Goal: Book appointment/travel/reservation

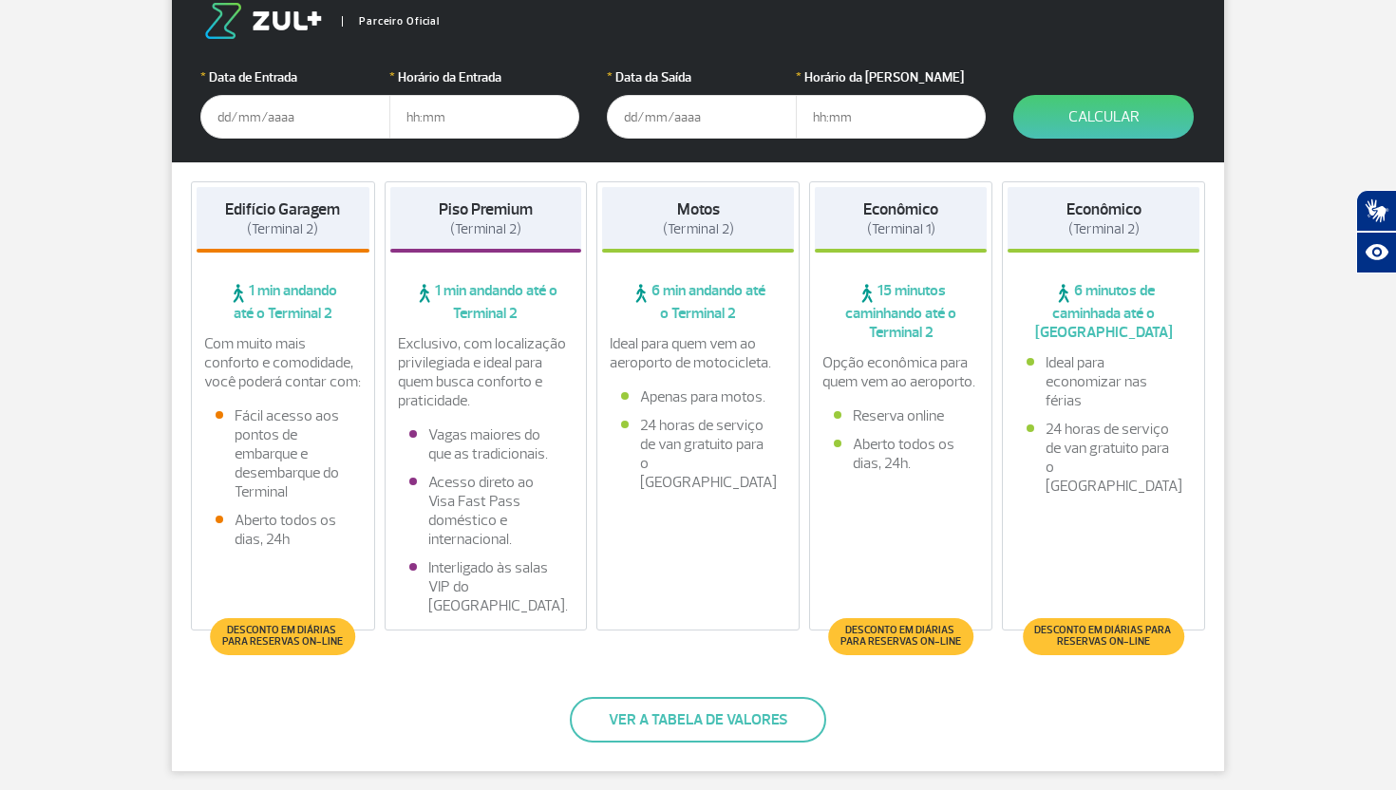
scroll to position [232, 0]
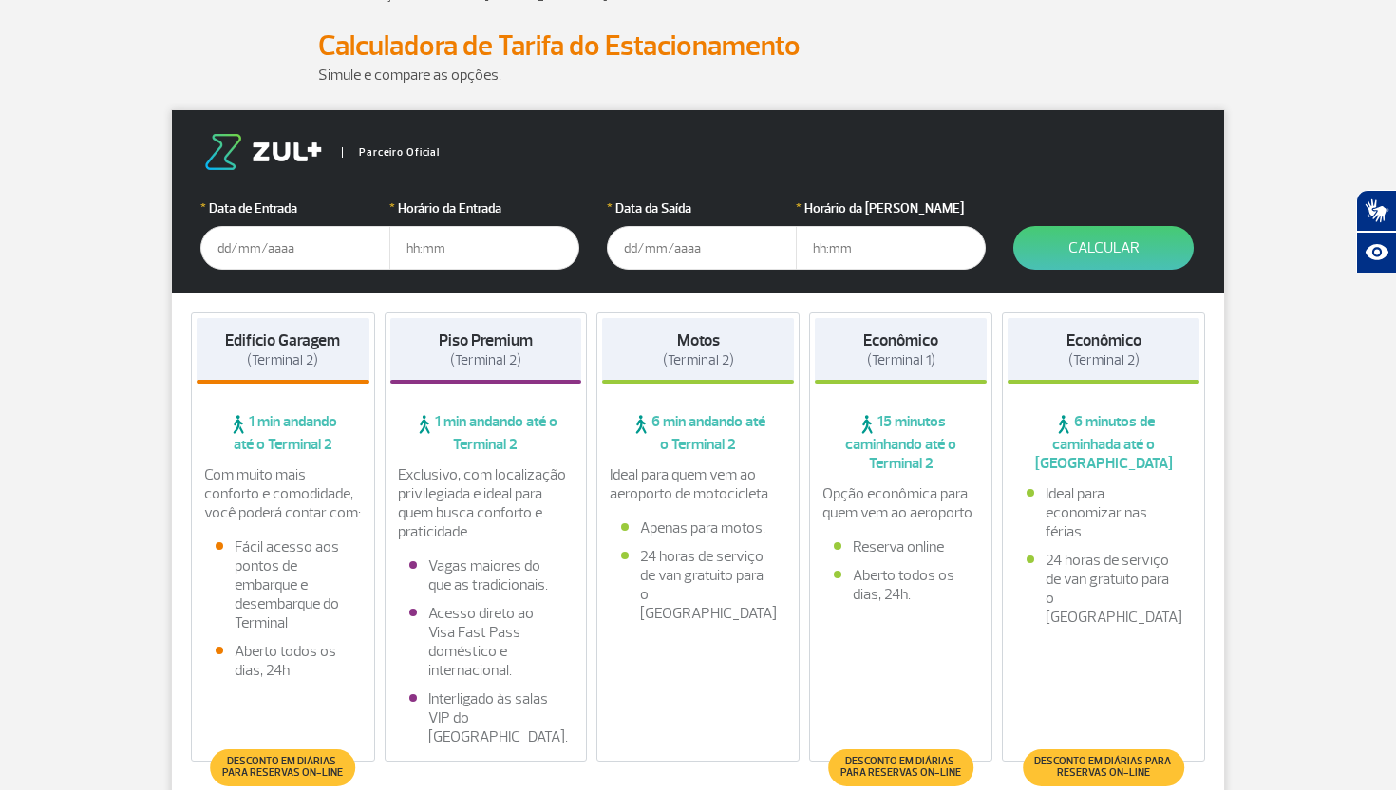
click at [288, 256] on input "text" at bounding box center [295, 248] width 190 height 44
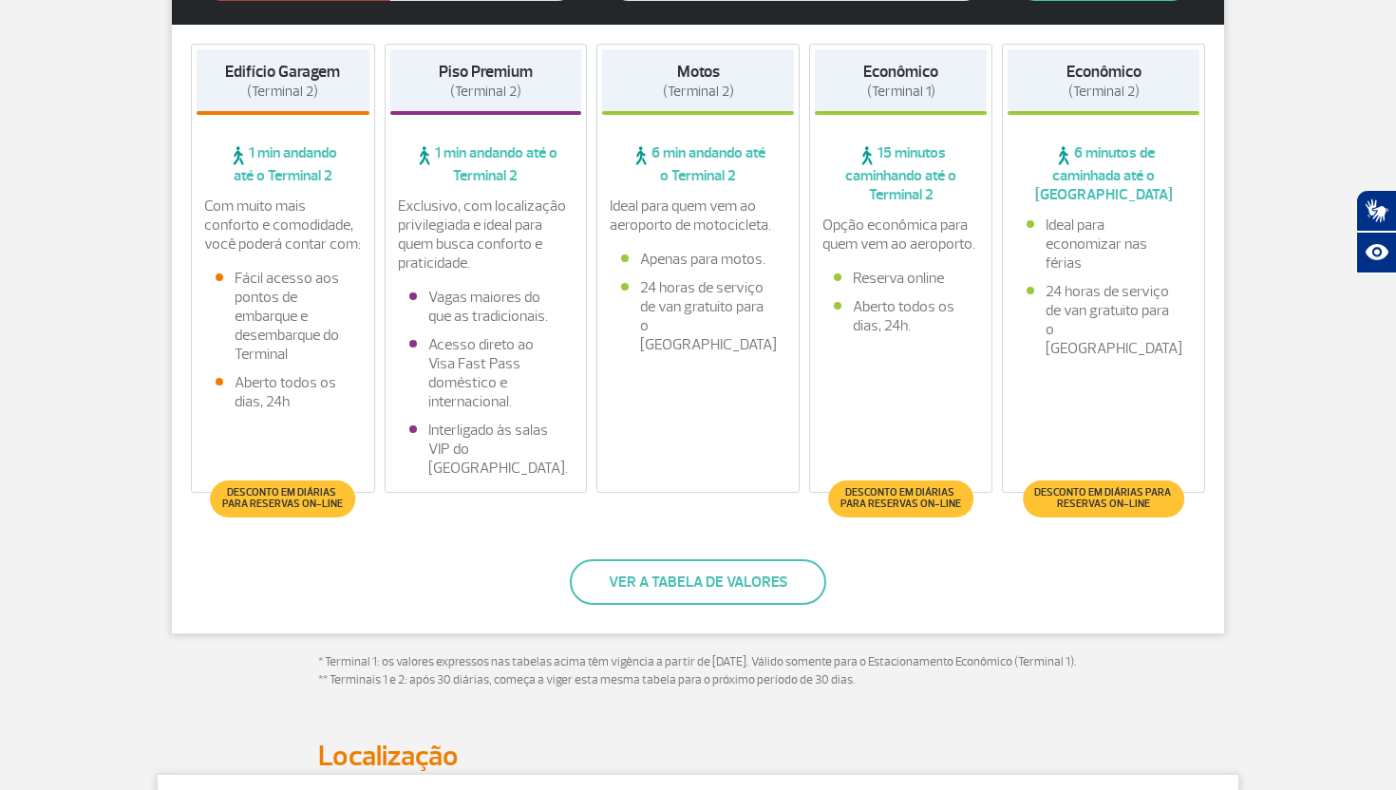
scroll to position [238, 0]
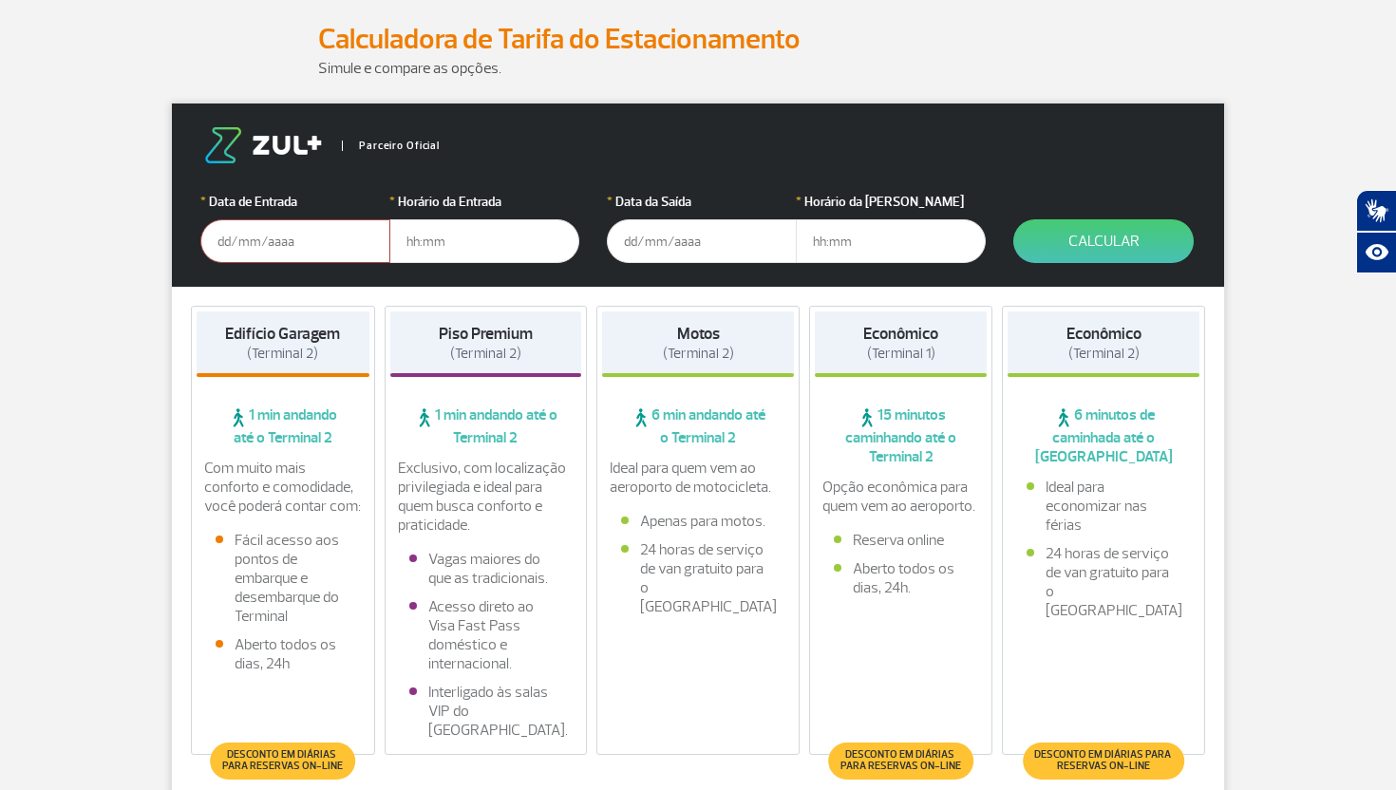
click at [347, 250] on input "text" at bounding box center [295, 241] width 190 height 44
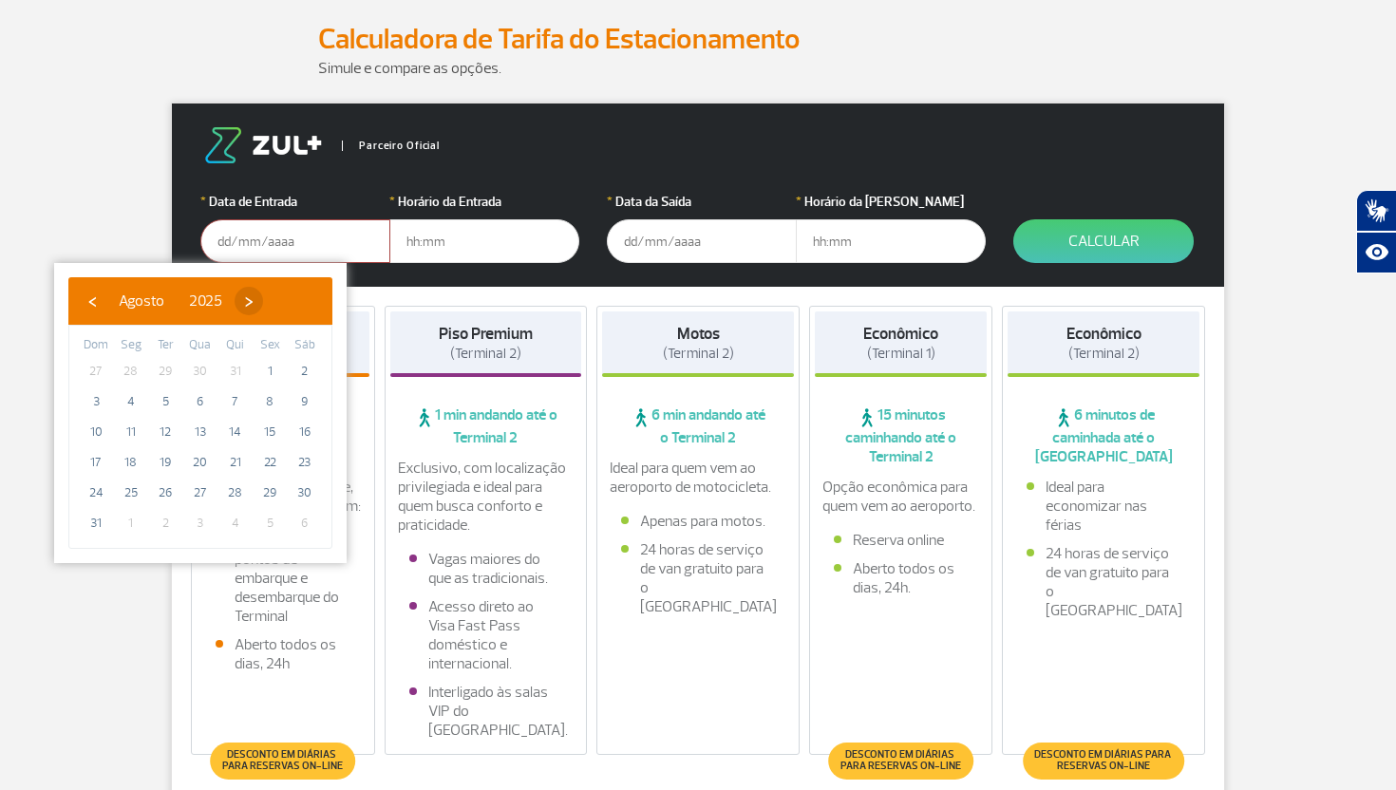
click at [263, 309] on span "›" at bounding box center [248, 301] width 28 height 28
click at [280, 309] on span "›" at bounding box center [266, 301] width 28 height 28
click at [283, 309] on span "›" at bounding box center [268, 301] width 28 height 28
click at [273, 427] on span "19" at bounding box center [269, 432] width 30 height 30
type input "[DATE]"
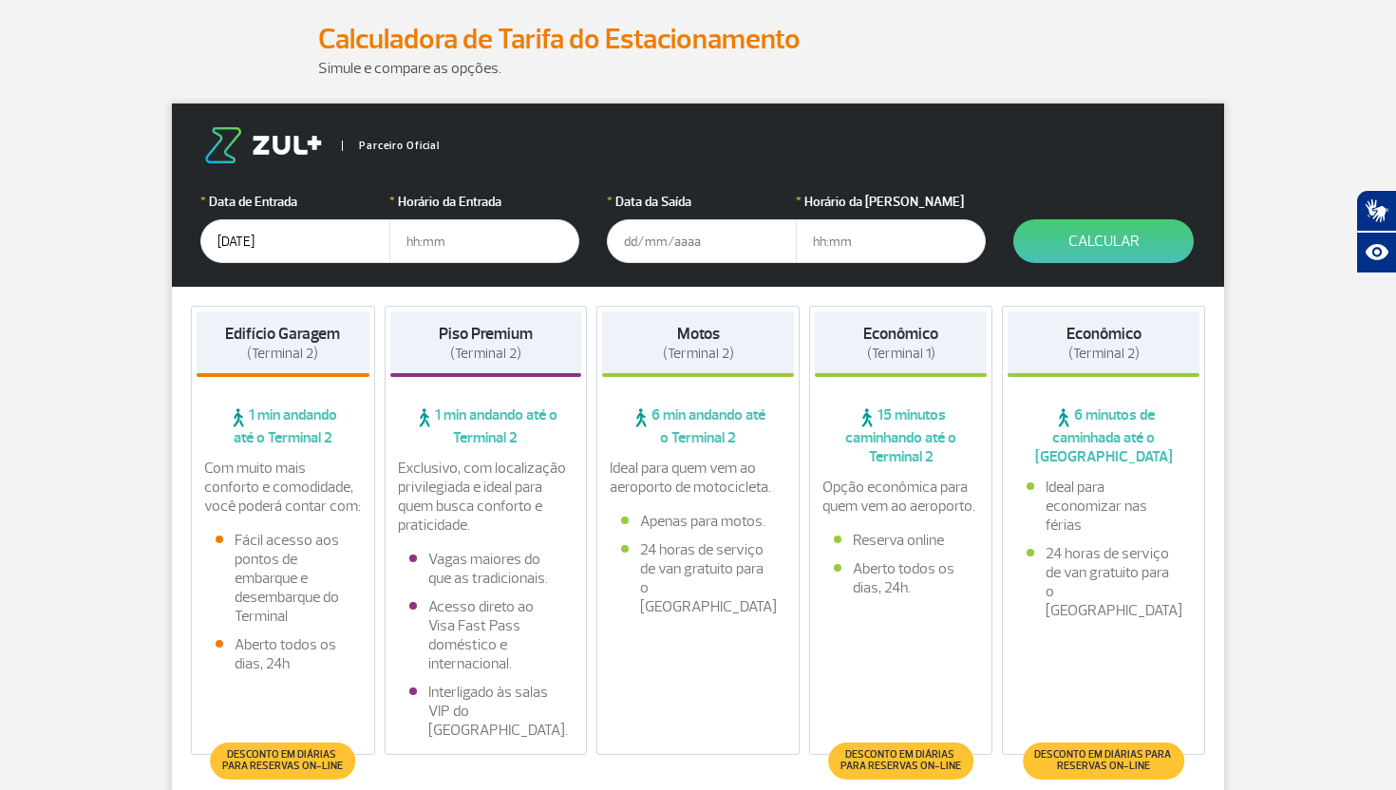
click at [447, 257] on input "text" at bounding box center [484, 241] width 190 height 44
click at [641, 247] on input "text" at bounding box center [702, 241] width 190 height 44
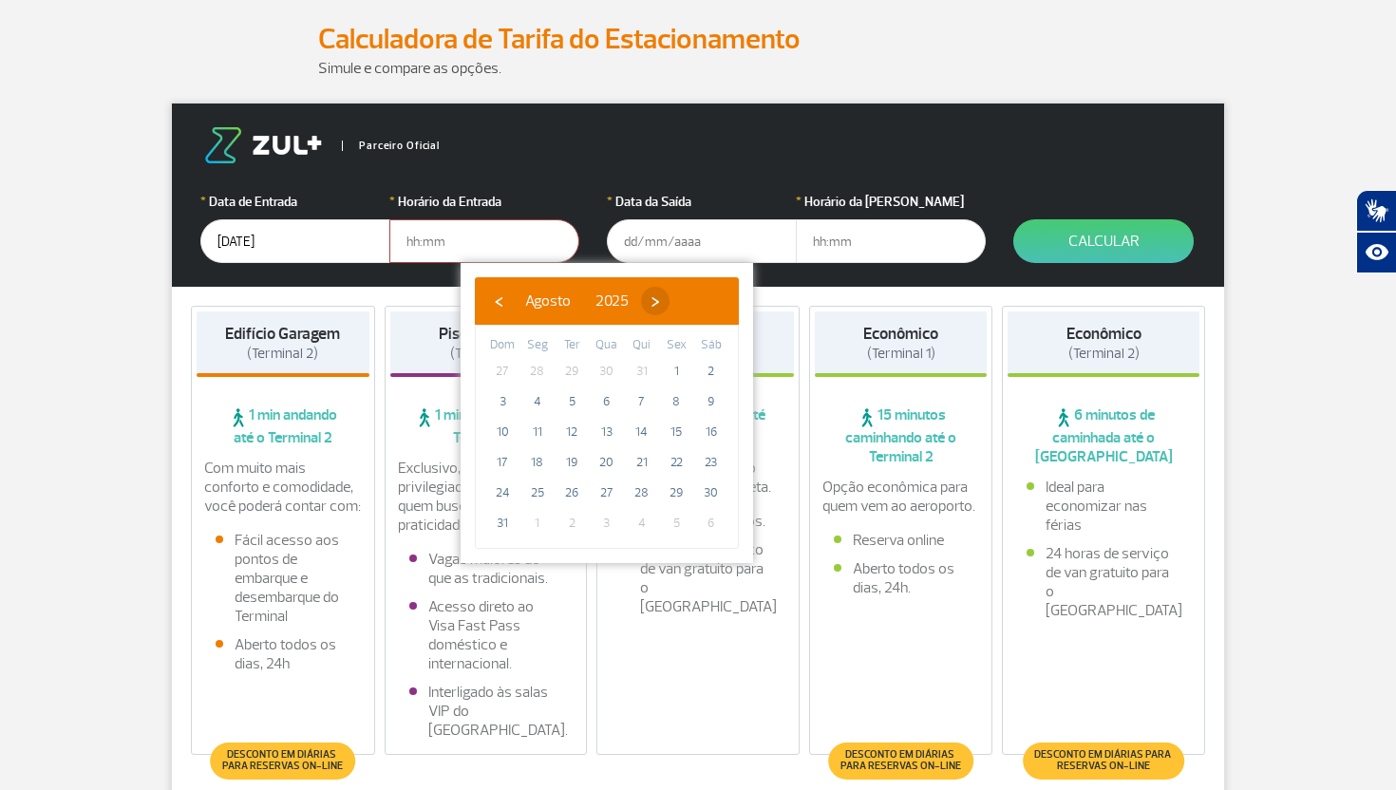
click at [669, 301] on span "›" at bounding box center [655, 301] width 28 height 28
click at [686, 301] on span "›" at bounding box center [672, 301] width 28 height 28
click at [675, 301] on span "›" at bounding box center [661, 301] width 28 height 28
click at [689, 301] on span "›" at bounding box center [675, 301] width 28 height 28
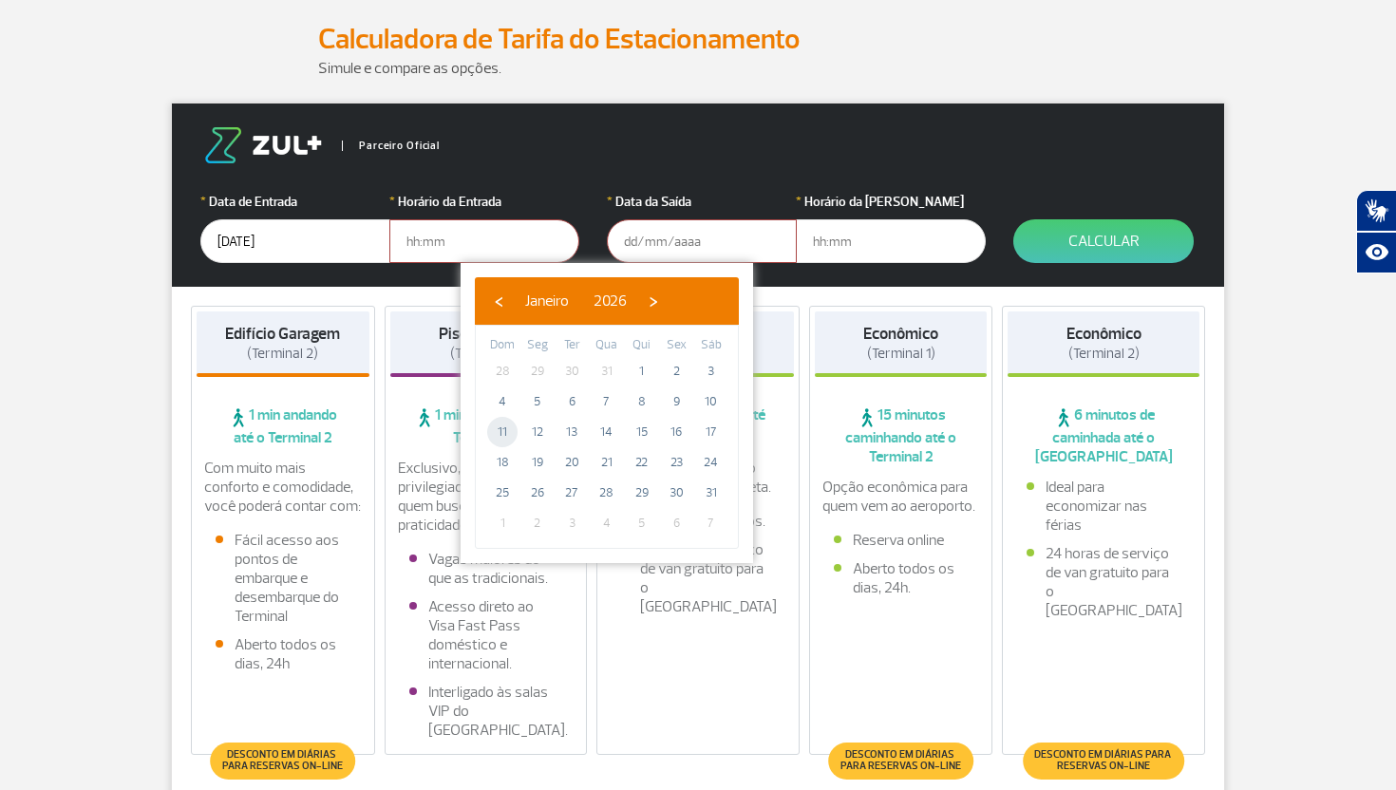
click at [506, 427] on span "11" at bounding box center [502, 432] width 30 height 30
type input "[DATE]"
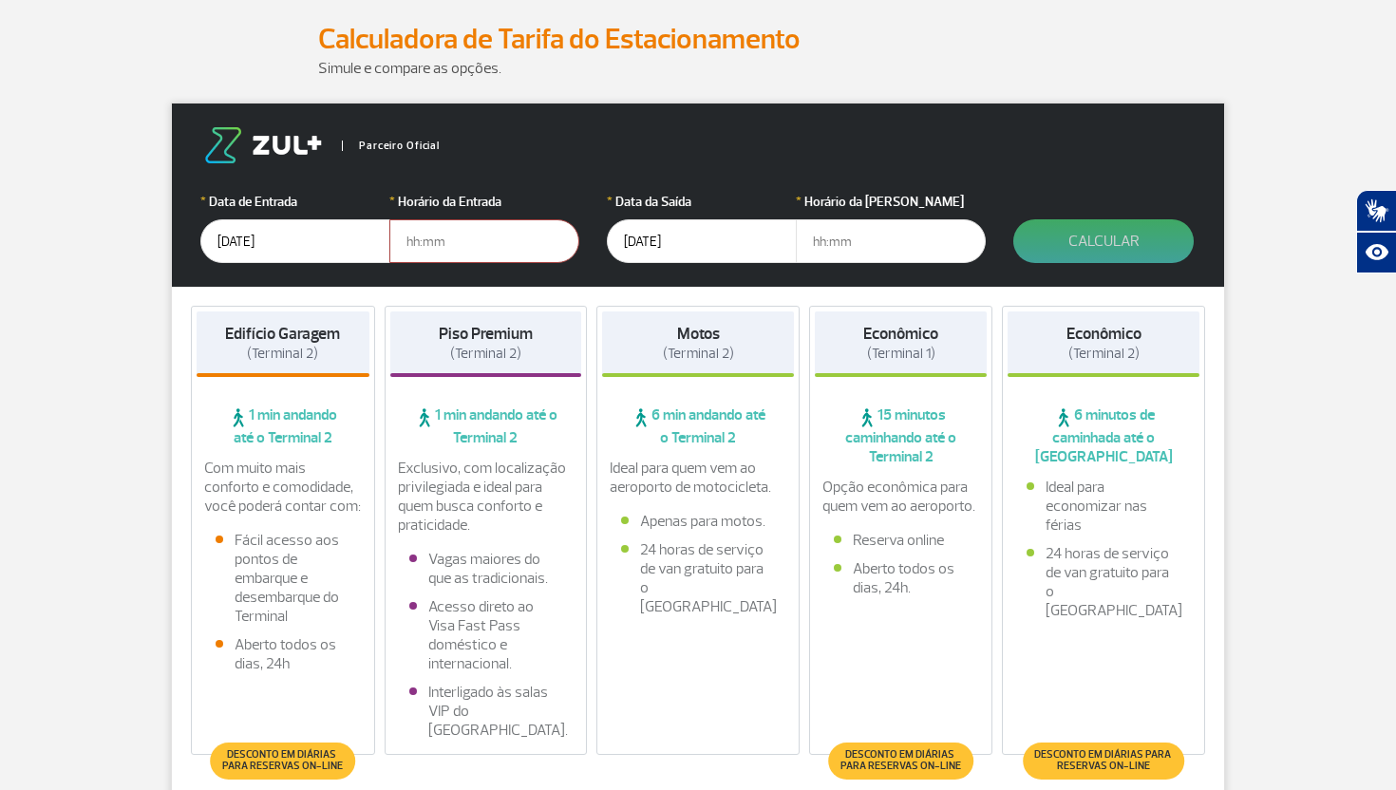
click at [1060, 222] on button "Calcular" at bounding box center [1103, 241] width 180 height 44
click at [398, 241] on input "text" at bounding box center [484, 241] width 190 height 44
type input "20:00"
click at [841, 241] on input "text" at bounding box center [891, 241] width 190 height 44
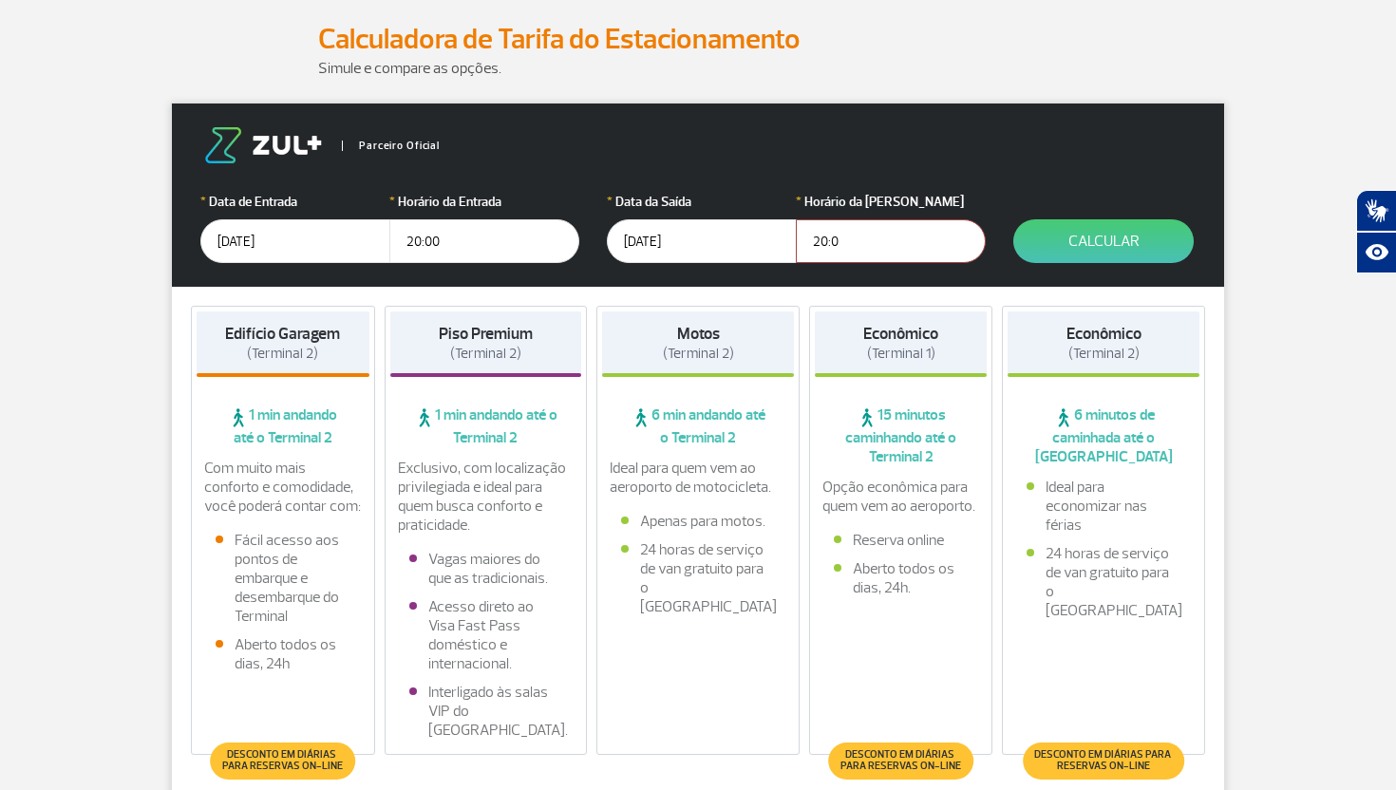
type input "20:00"
click at [1059, 256] on button "Calcular" at bounding box center [1103, 241] width 180 height 44
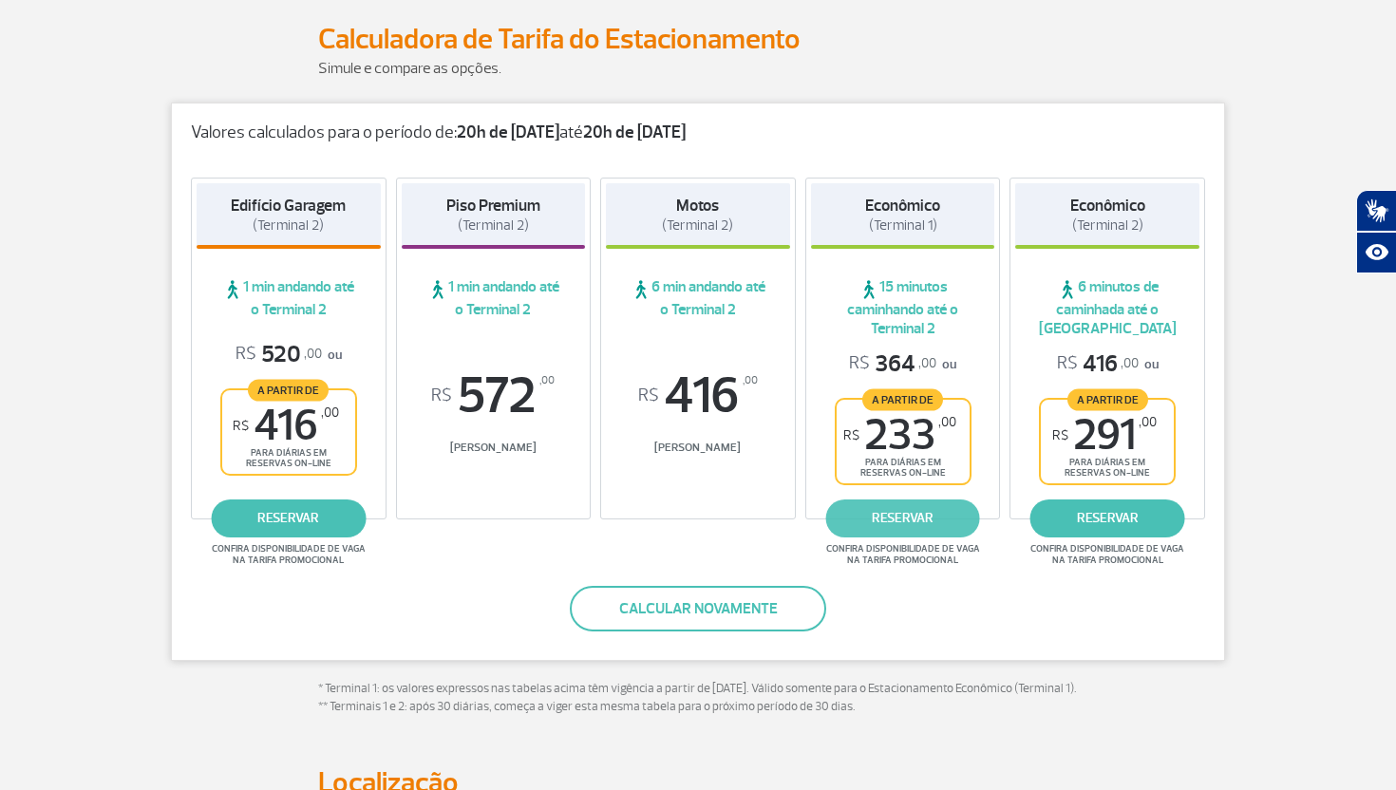
click at [876, 517] on link "reservar" at bounding box center [902, 518] width 155 height 38
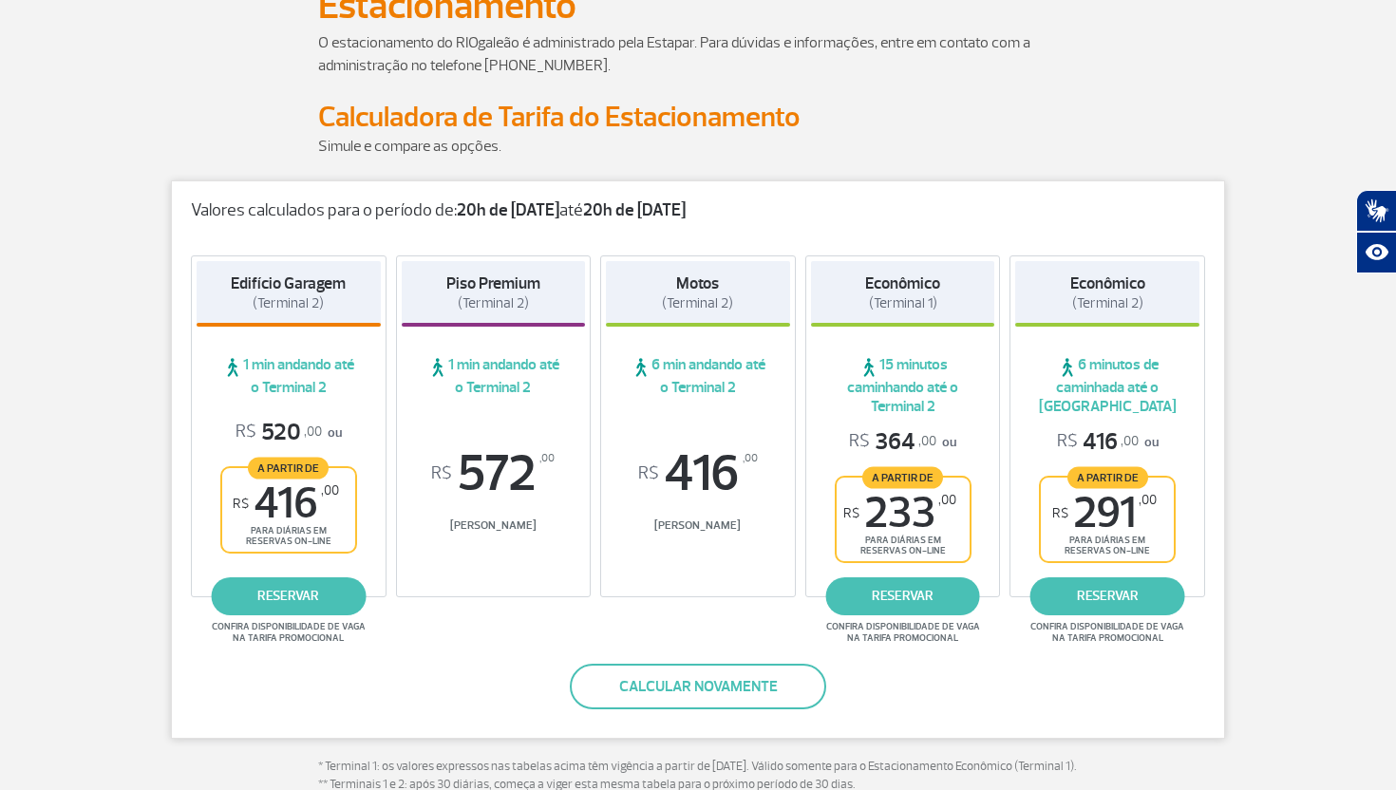
scroll to position [218, 0]
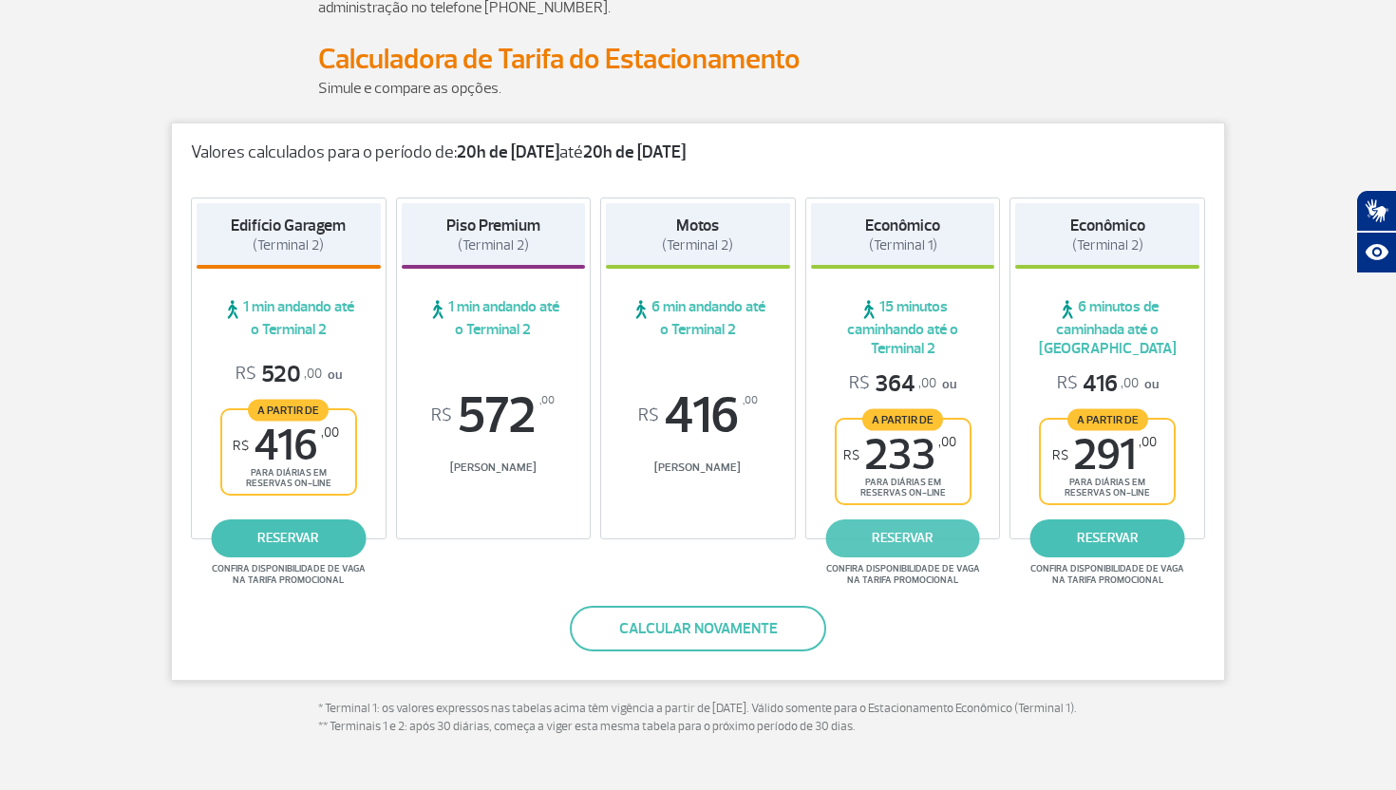
click at [905, 527] on link "reservar" at bounding box center [902, 538] width 155 height 38
